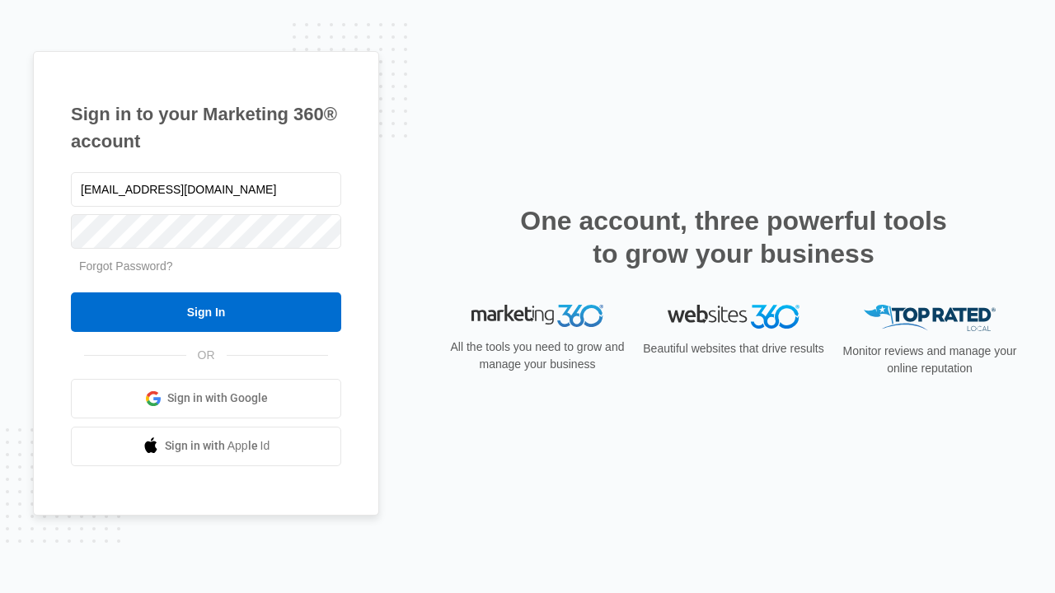
type input "dankie614@gmail.com"
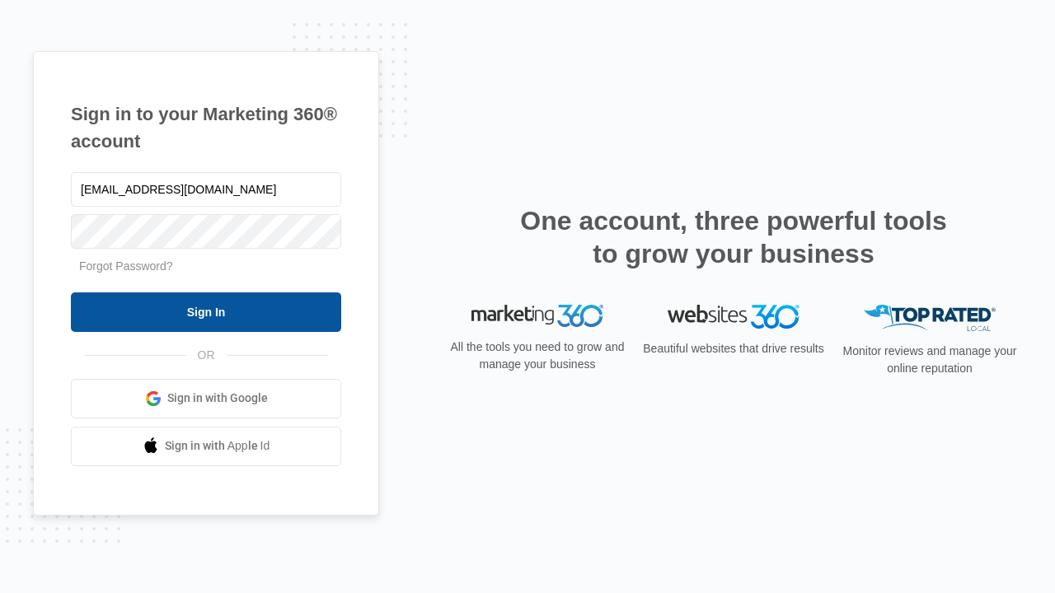
click at [206, 311] on input "Sign In" at bounding box center [206, 313] width 270 height 40
